Goal: Transaction & Acquisition: Register for event/course

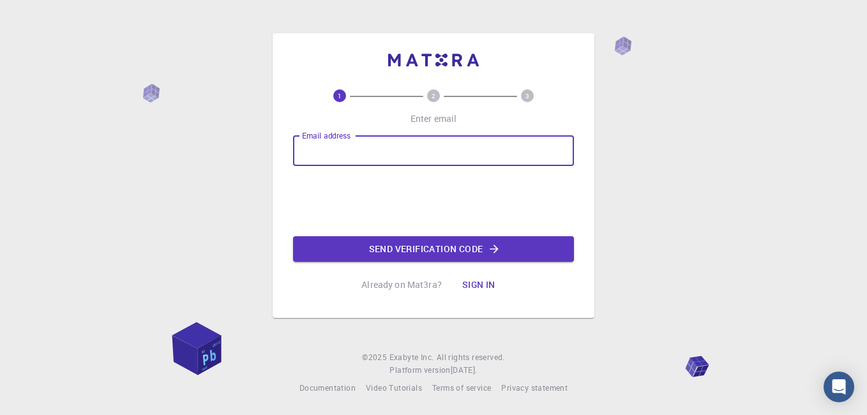
click at [356, 153] on input "Email address" at bounding box center [433, 150] width 281 height 31
type input "[EMAIL_ADDRESS][DOMAIN_NAME]"
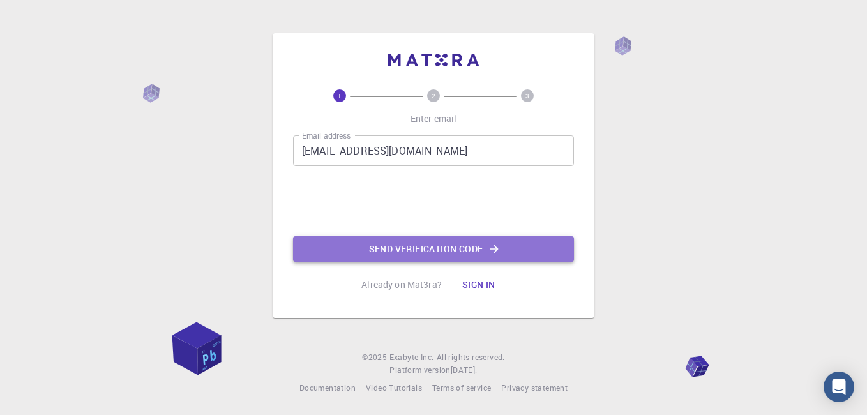
click at [440, 242] on button "Send verification code" at bounding box center [433, 249] width 281 height 26
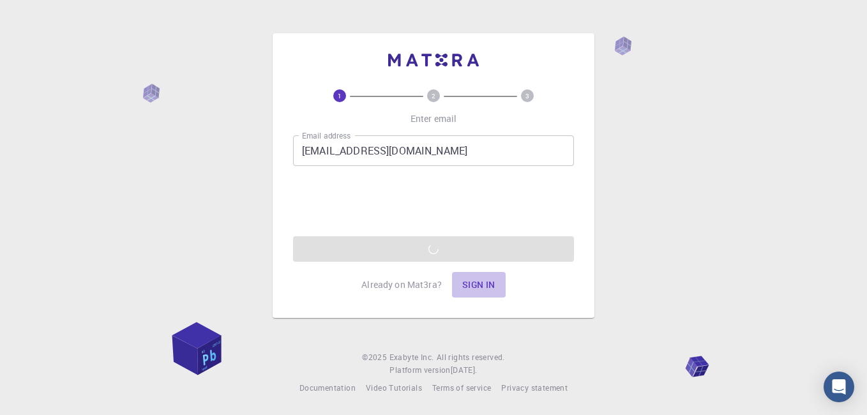
click at [472, 285] on button "Sign in" at bounding box center [479, 285] width 54 height 26
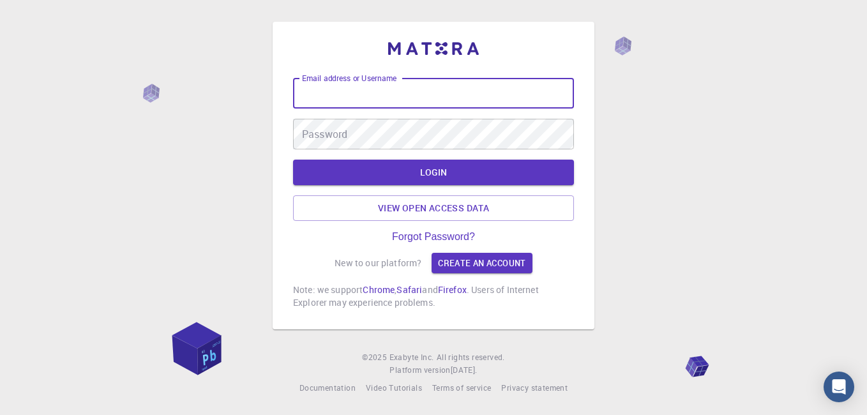
click at [442, 98] on input "Email address or Username" at bounding box center [433, 93] width 281 height 31
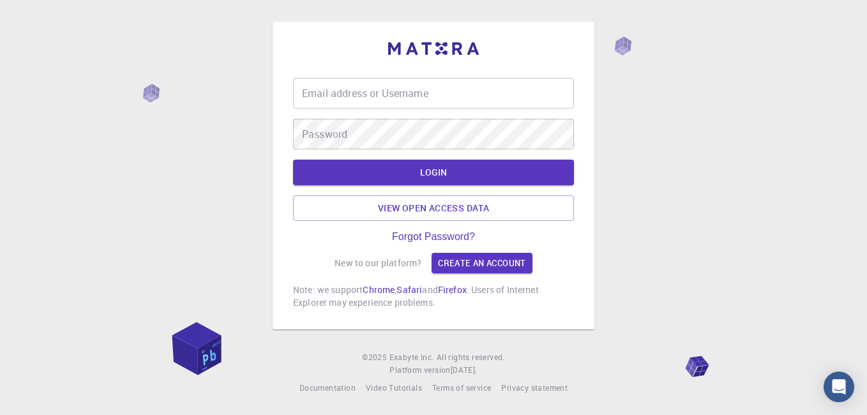
click at [562, 56] on div "Email address or Username Email address or Username Password Password LOGIN Vie…" at bounding box center [433, 175] width 281 height 267
click at [468, 264] on link "Create an account" at bounding box center [482, 263] width 100 height 20
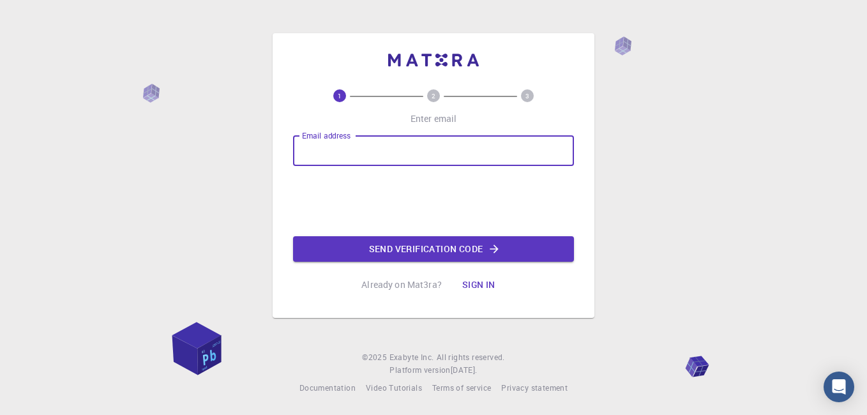
click at [389, 151] on input "Email address" at bounding box center [433, 150] width 281 height 31
click at [430, 150] on input "[EMAIL_ADDRESS][DOMAIN_NAME]" at bounding box center [433, 150] width 281 height 31
type input "b"
type input "B"
type input "A"
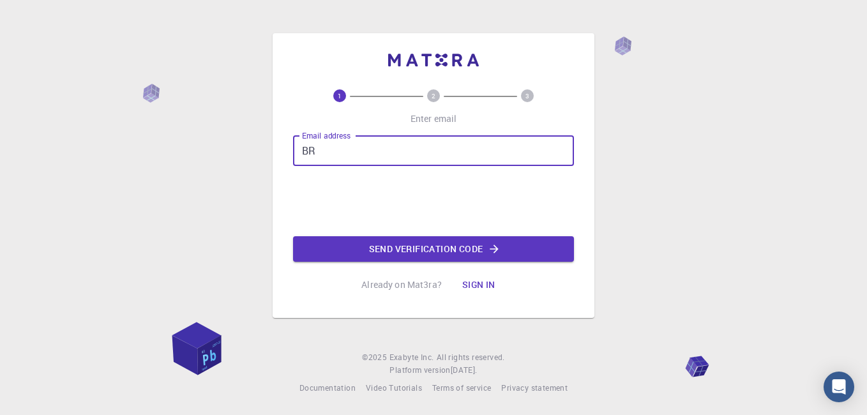
type input "B"
click at [396, 156] on input "Email address" at bounding box center [433, 150] width 281 height 31
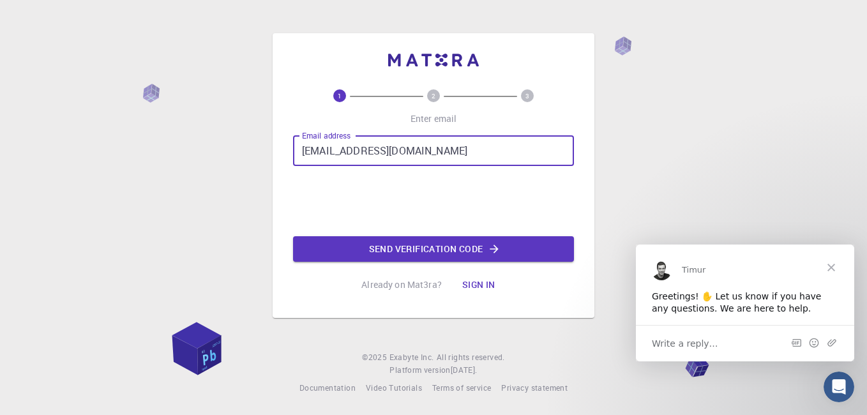
click at [434, 156] on input "[EMAIL_ADDRESS][DOMAIN_NAME]" at bounding box center [433, 150] width 281 height 31
type input "a"
type input "B"
type input "[EMAIL_ADDRESS][DOMAIN_NAME]"
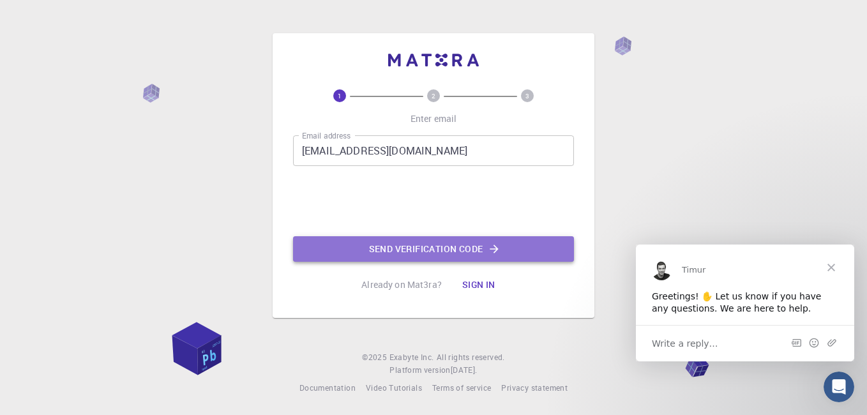
click at [427, 252] on button "Send verification code" at bounding box center [433, 249] width 281 height 26
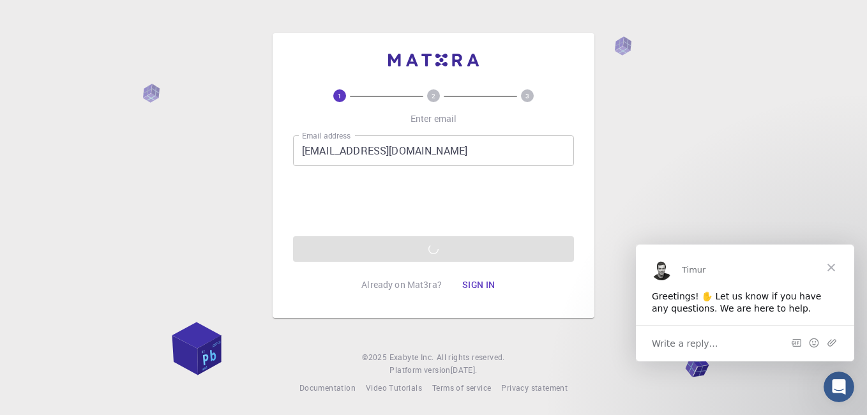
click at [693, 347] on span "Write a reply…" at bounding box center [685, 342] width 66 height 17
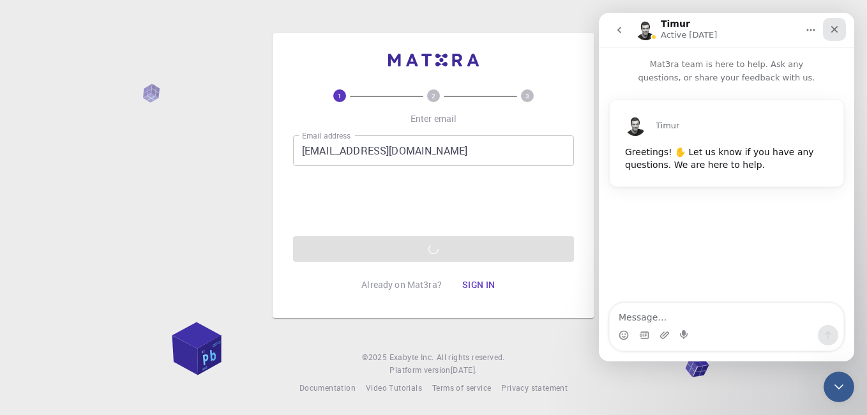
click at [837, 33] on icon "Close" at bounding box center [834, 29] width 7 height 7
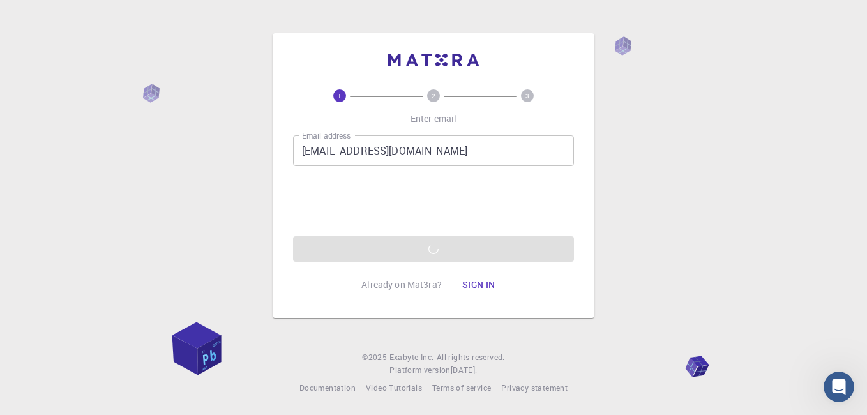
click at [434, 247] on div "Email address [EMAIL_ADDRESS][DOMAIN_NAME] Email address 0cAFcWeA4JljszYUKLvhSu…" at bounding box center [433, 198] width 281 height 126
click at [456, 259] on div "Email address [EMAIL_ADDRESS][DOMAIN_NAME] Email address 0cAFcWeA4JljszYUKLvhSu…" at bounding box center [433, 198] width 281 height 126
click at [476, 285] on button "Sign in" at bounding box center [479, 285] width 54 height 26
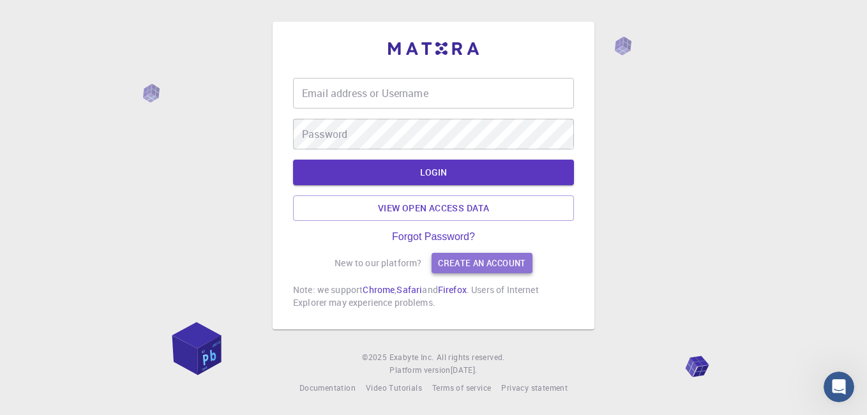
click at [472, 266] on link "Create an account" at bounding box center [482, 263] width 100 height 20
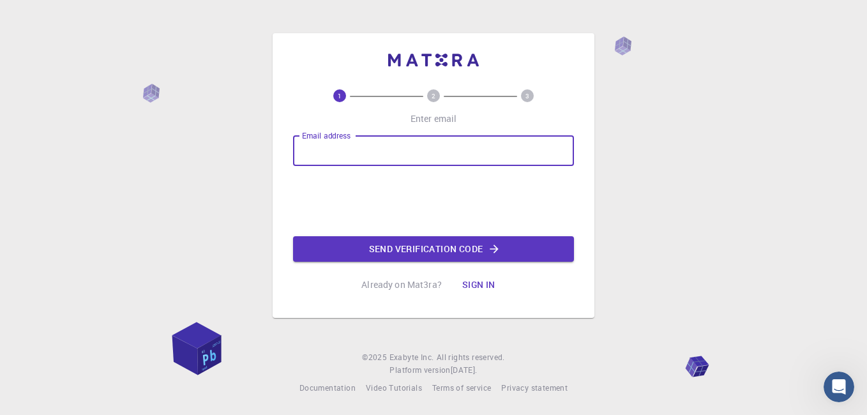
click at [400, 154] on input "Email address" at bounding box center [433, 150] width 281 height 31
type input "[EMAIL_ADDRESS][DOMAIN_NAME]"
click at [398, 248] on button "Send verification code" at bounding box center [433, 249] width 281 height 26
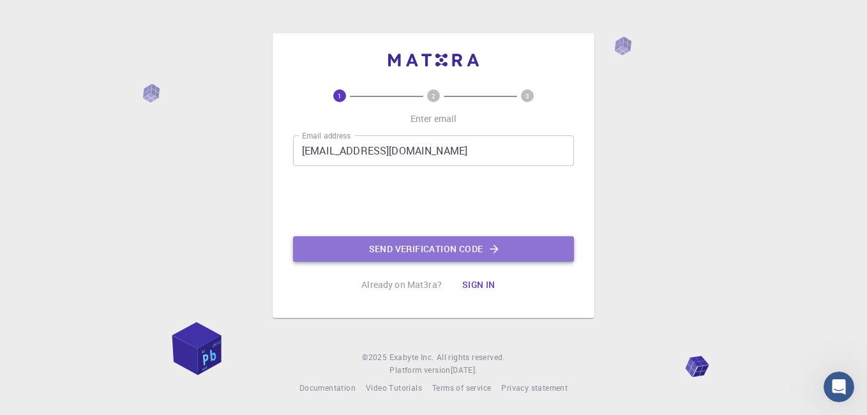
click at [442, 242] on button "Send verification code" at bounding box center [433, 249] width 281 height 26
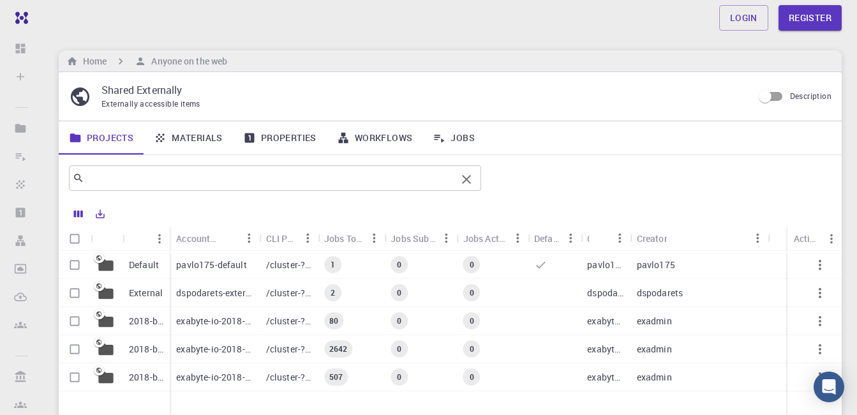
click at [213, 183] on input "text" at bounding box center [270, 178] width 372 height 18
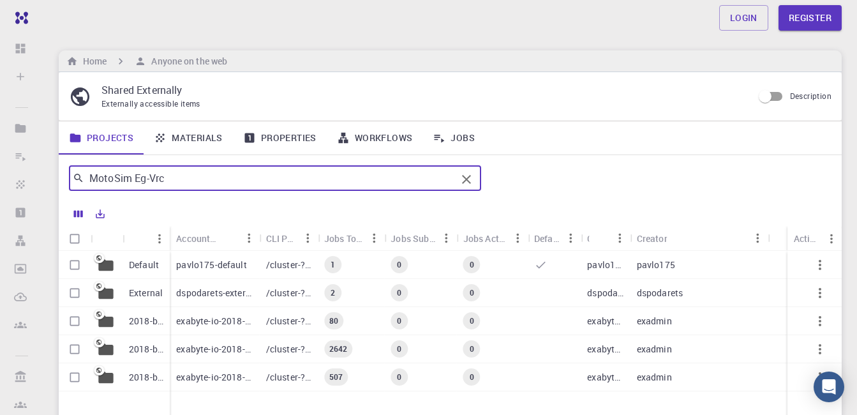
type input "MotoSim Eg-Vrc"
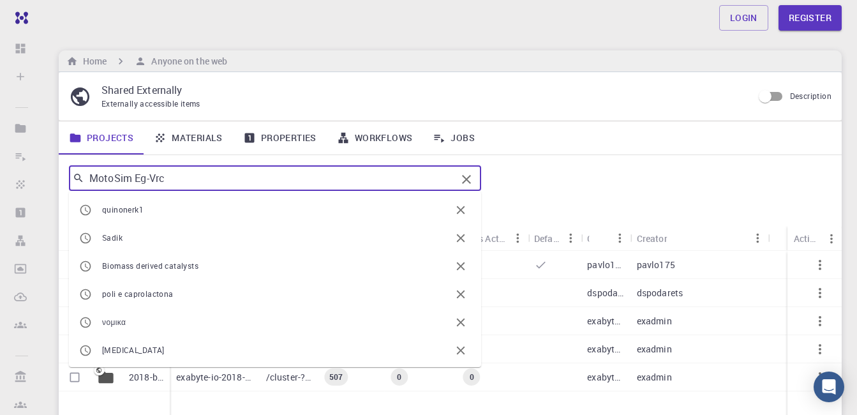
click at [183, 174] on input "MotoSim Eg-Vrc" at bounding box center [270, 178] width 372 height 18
